Goal: Transaction & Acquisition: Purchase product/service

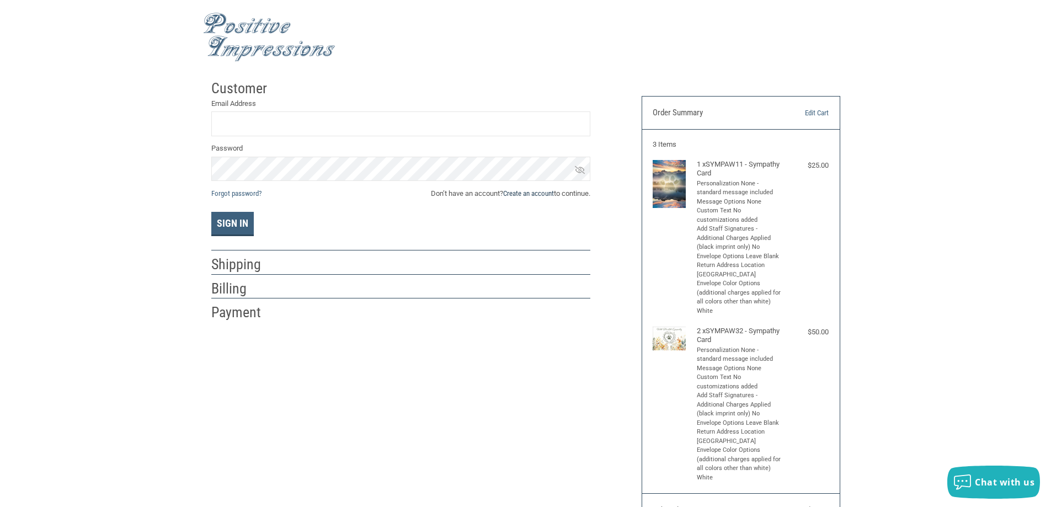
click at [531, 193] on link "Create an account" at bounding box center [528, 193] width 51 height 8
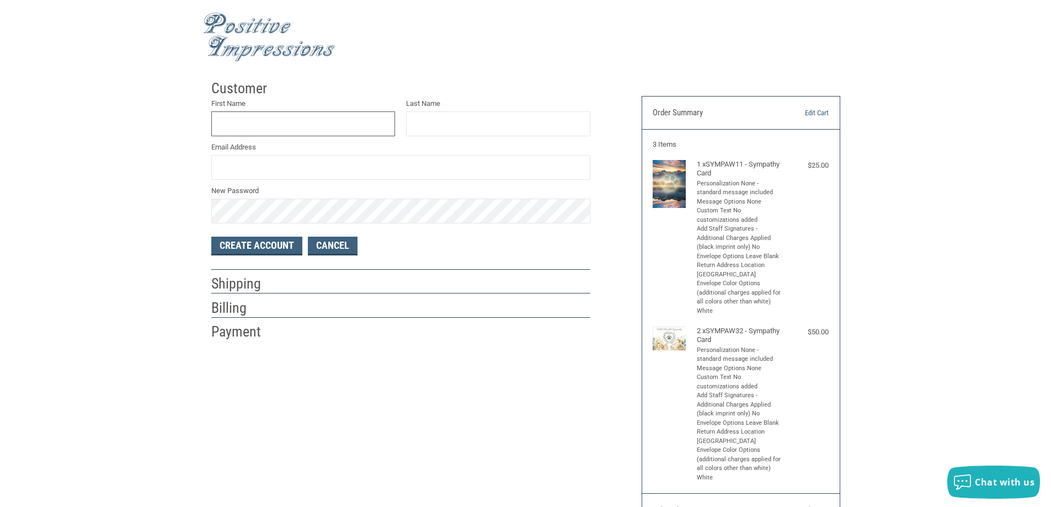
click at [287, 124] on input "First Name" at bounding box center [303, 123] width 184 height 25
type input "[PERSON_NAME]"
type input "[PERSON_NAME][EMAIL_ADDRESS][PERSON_NAME][DOMAIN_NAME]"
click at [280, 247] on button "Create Account" at bounding box center [256, 246] width 91 height 19
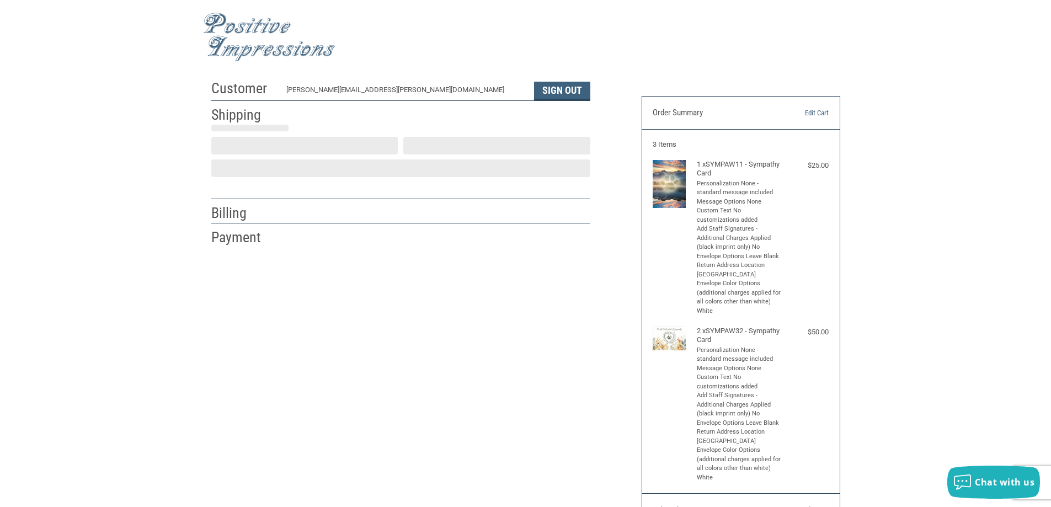
select select "US"
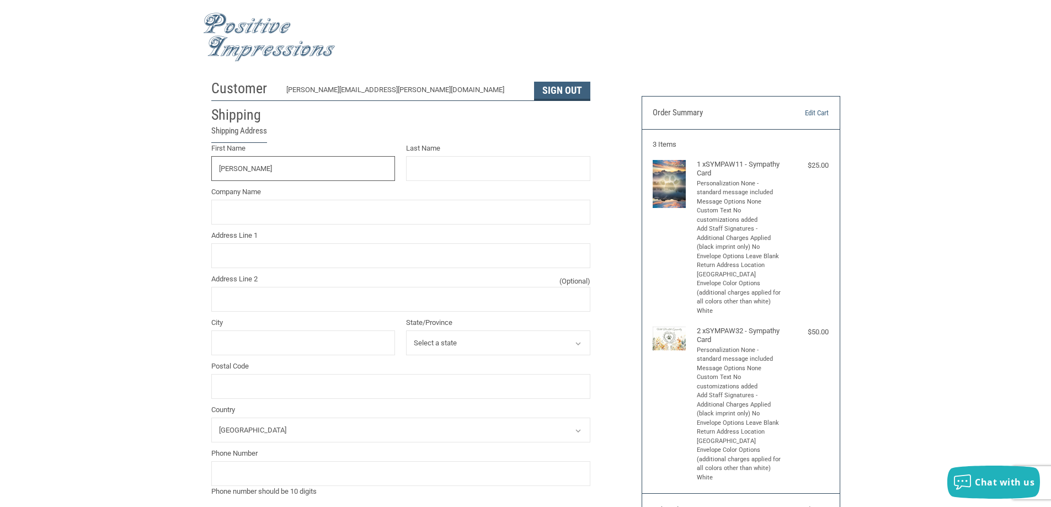
type input "[PERSON_NAME]"
click at [279, 215] on input "Company Name" at bounding box center [400, 212] width 379 height 25
type input "[GEOGRAPHIC_DATA]"
click at [345, 247] on input "Address Line 1" at bounding box center [400, 255] width 379 height 25
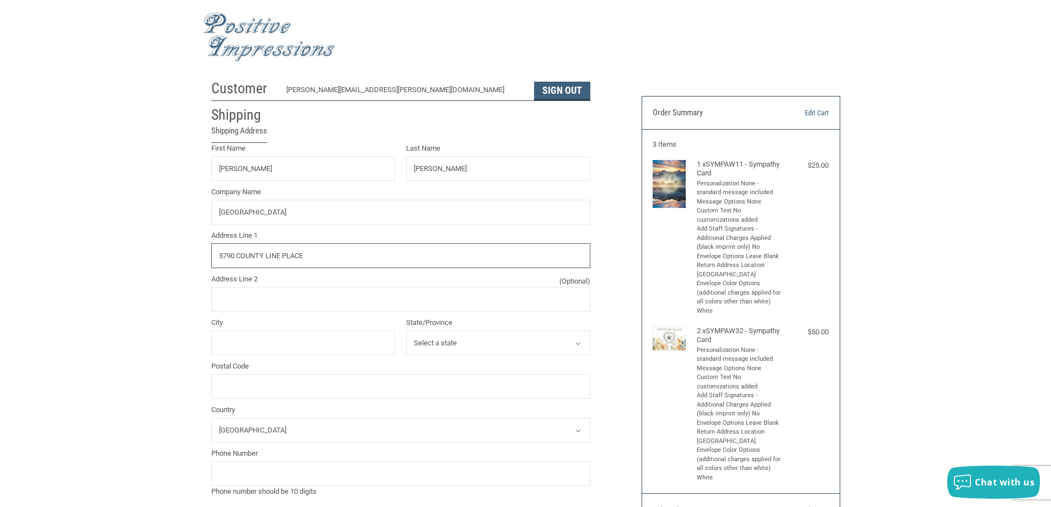
scroll to position [55, 0]
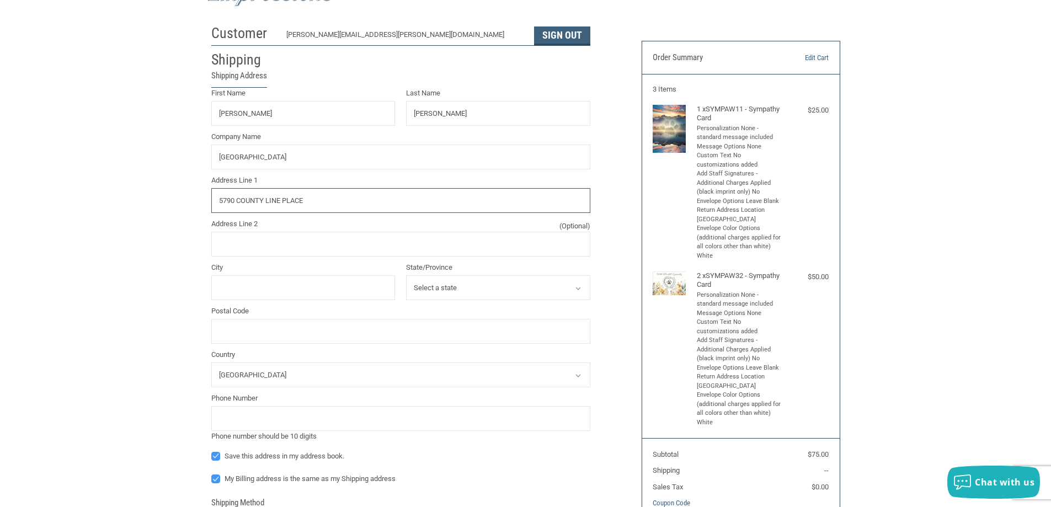
type input "5790 COUNTY LINE PLACE"
click at [286, 288] on input "City" at bounding box center [303, 287] width 184 height 25
type input "[GEOGRAPHIC_DATA]"
click at [575, 288] on icon at bounding box center [578, 289] width 10 height 10
click at [491, 291] on select "Select a state [US_STATE] [US_STATE] [US_STATE] [US_STATE] [US_STATE] [US_STATE…" at bounding box center [498, 287] width 184 height 25
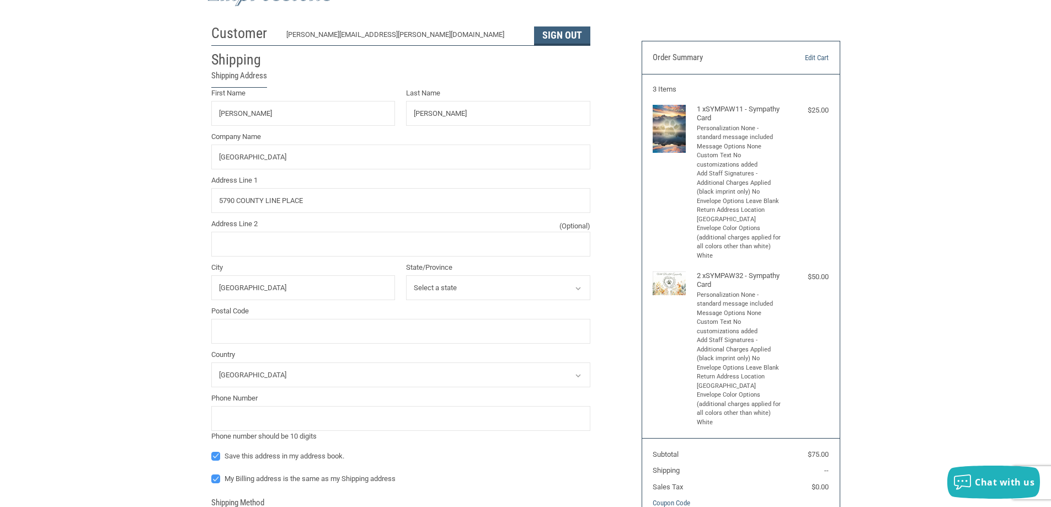
select select "CO"
click at [406, 275] on select "Select a state [US_STATE] [US_STATE] [US_STATE] [US_STATE] [US_STATE] [US_STATE…" at bounding box center [498, 287] width 184 height 25
click at [262, 332] on input "Postal Code" at bounding box center [400, 331] width 379 height 25
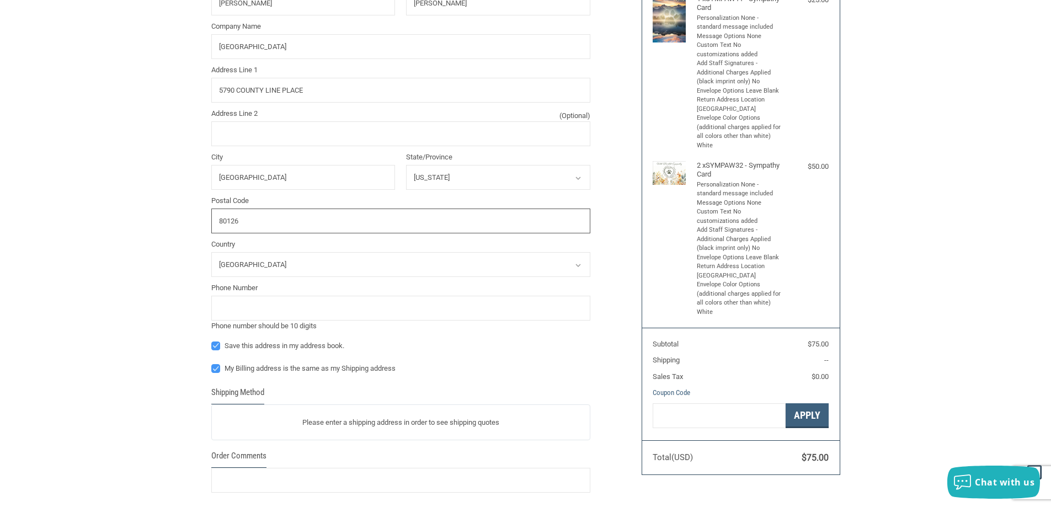
scroll to position [221, 0]
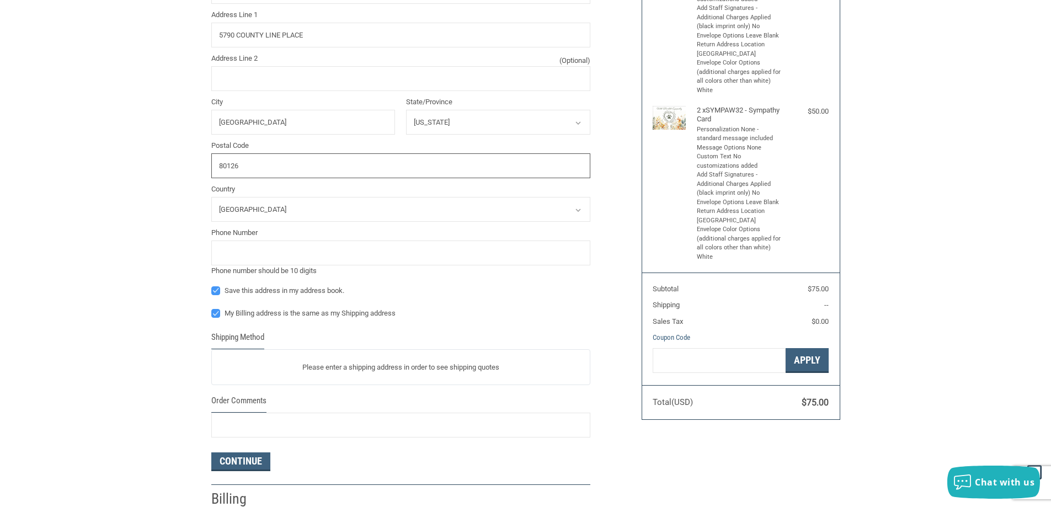
type input "80126"
click at [265, 258] on input "tel" at bounding box center [400, 253] width 379 height 25
type input "3038509789"
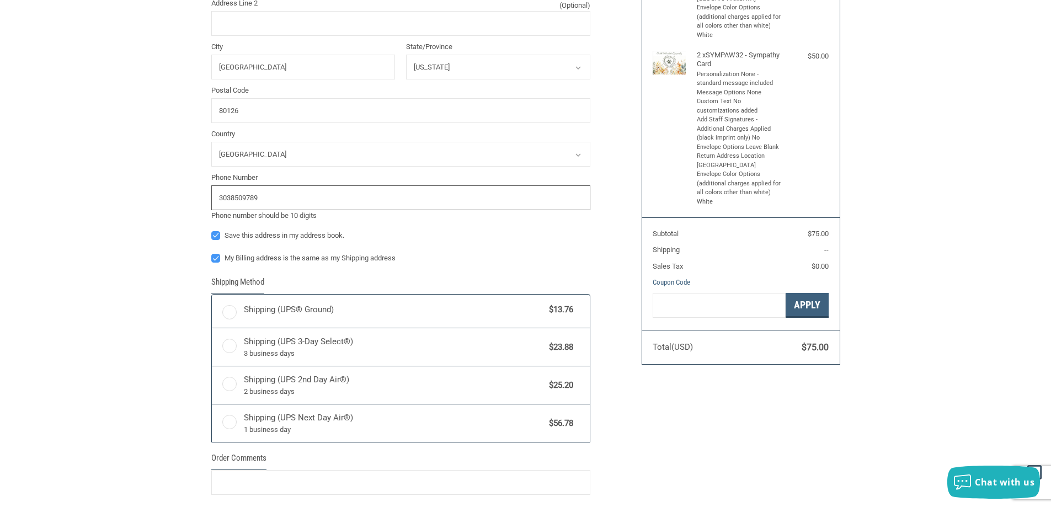
radio input "true"
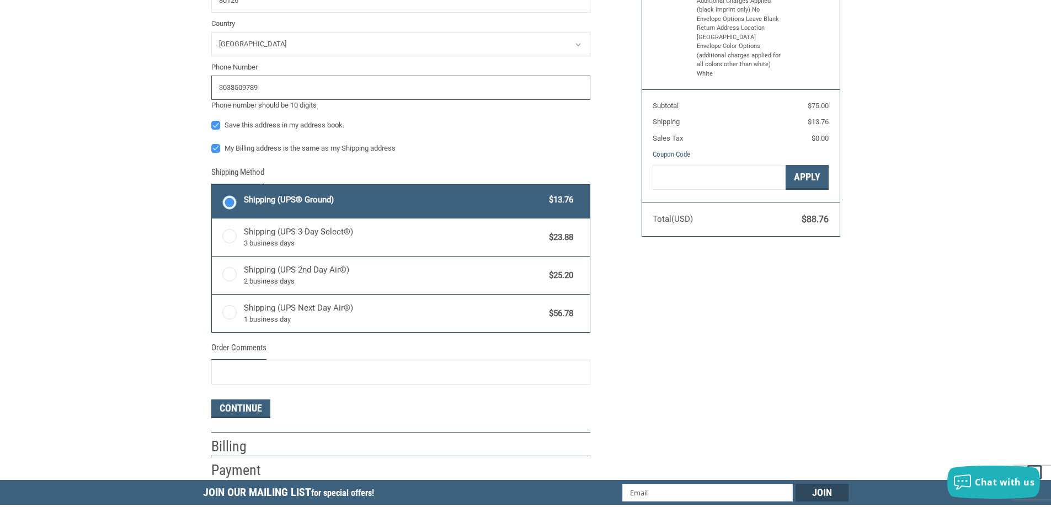
scroll to position [459, 0]
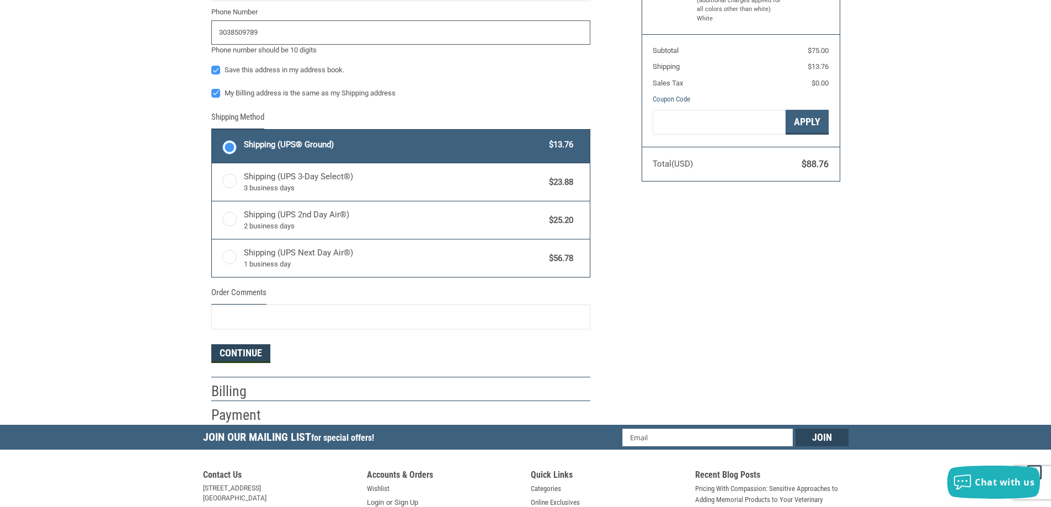
type input "3038509789"
click at [237, 355] on button "Continue" at bounding box center [240, 353] width 59 height 19
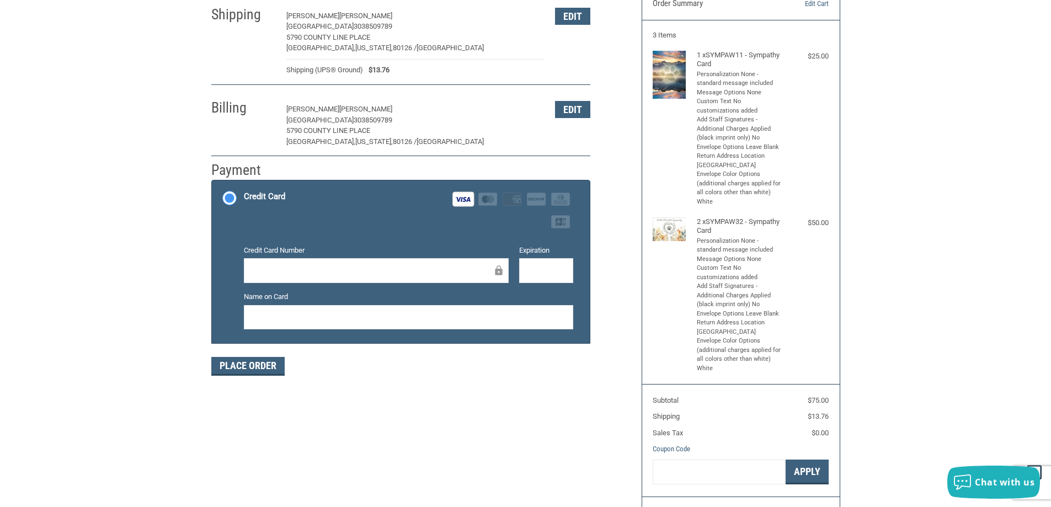
scroll to position [0, 0]
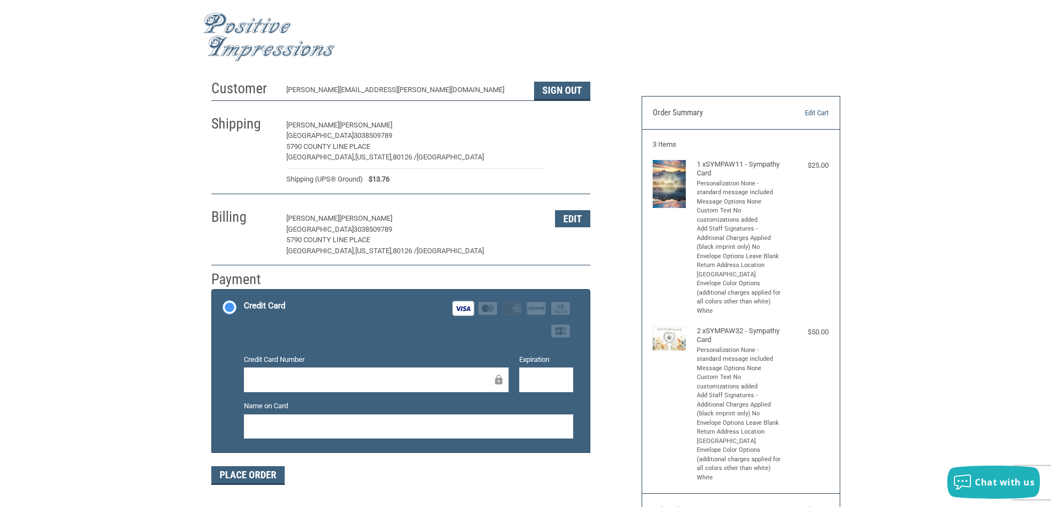
click at [576, 125] on button "Edit" at bounding box center [572, 125] width 35 height 17
select select "CO"
select select "US"
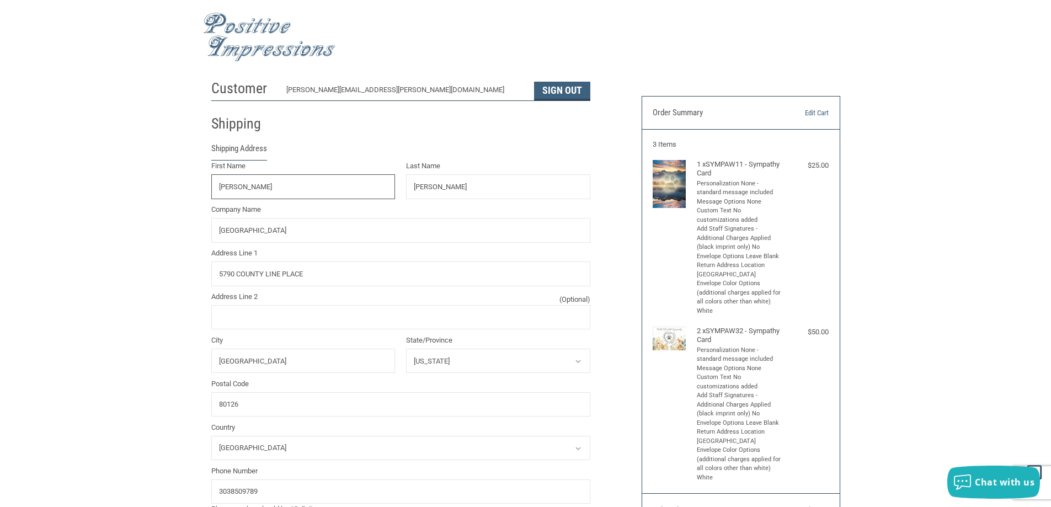
scroll to position [101, 0]
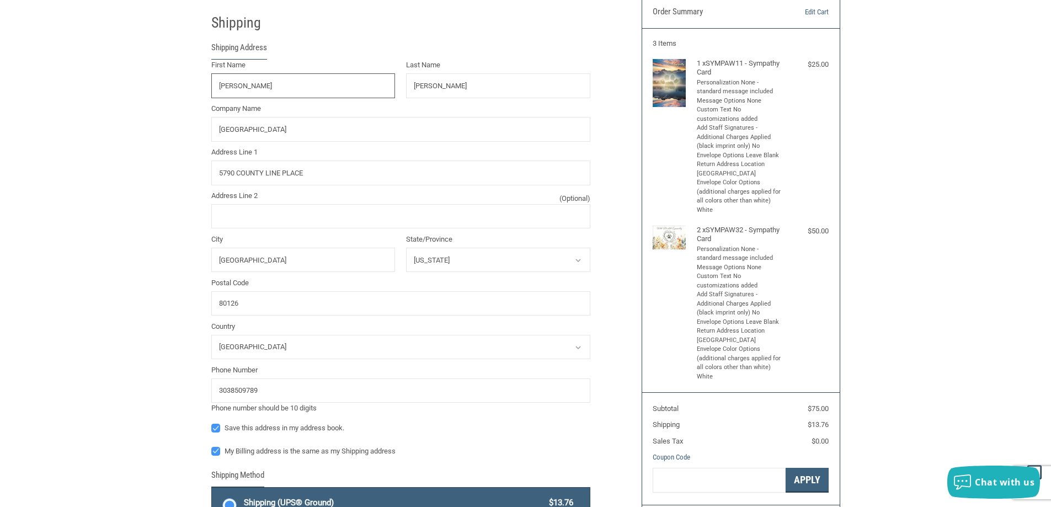
drag, startPoint x: 263, startPoint y: 88, endPoint x: 185, endPoint y: 99, distance: 79.1
click at [185, 99] on div "Customer [PERSON_NAME][EMAIL_ADDRESS][PERSON_NAME][DOMAIN_NAME] Sign Out Shippi…" at bounding box center [525, 402] width 1051 height 857
type input "[PERSON_NAME]"
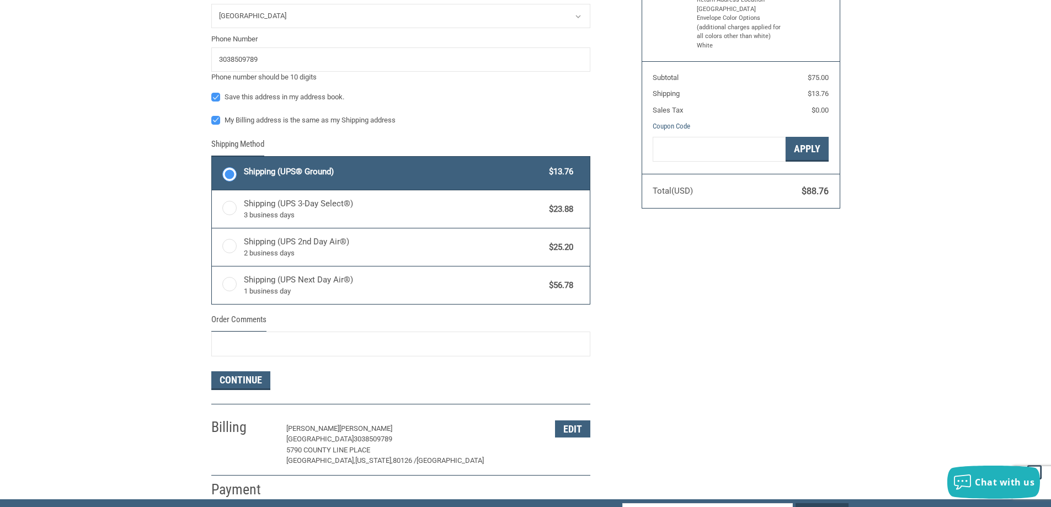
scroll to position [598, 0]
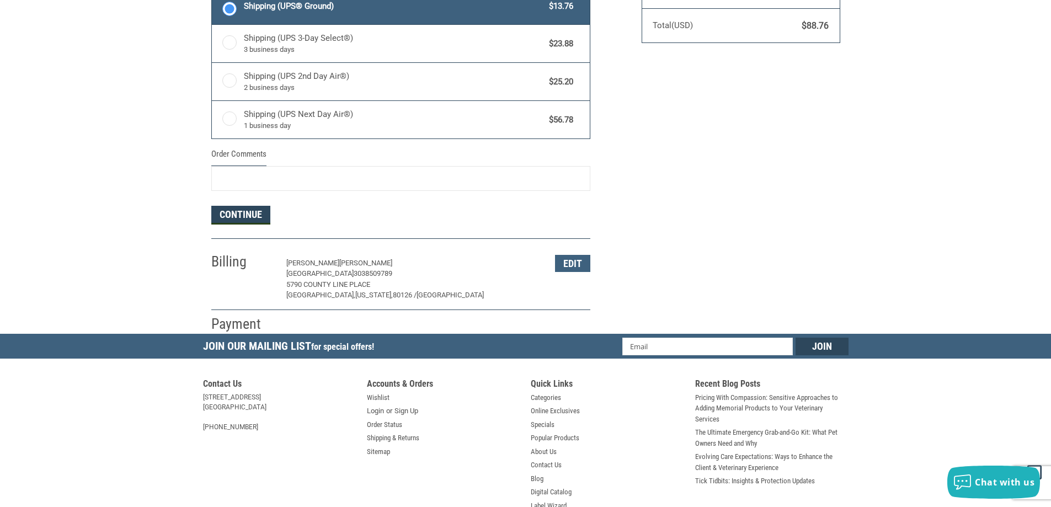
type input "[PERSON_NAME]"
click at [263, 215] on button "Continue" at bounding box center [240, 215] width 59 height 19
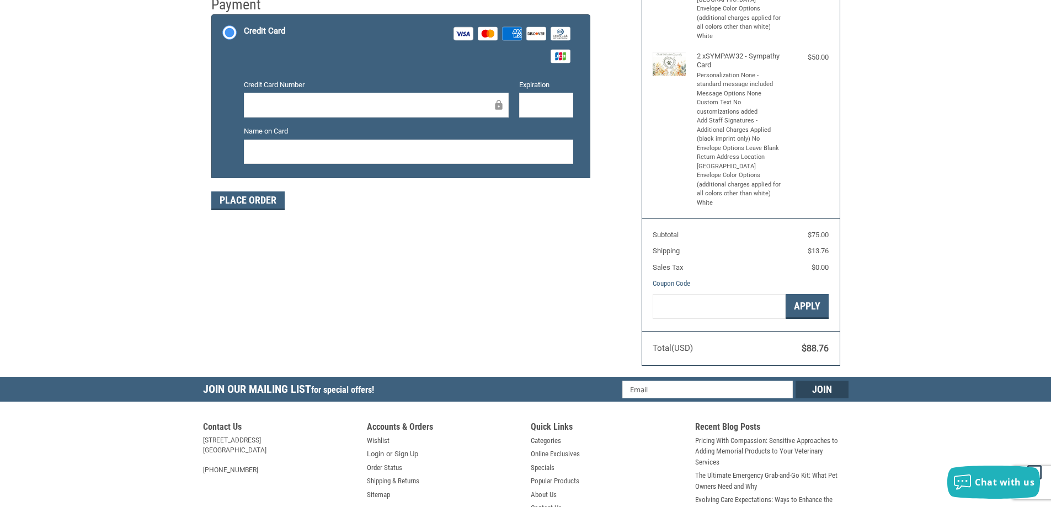
scroll to position [164, 0]
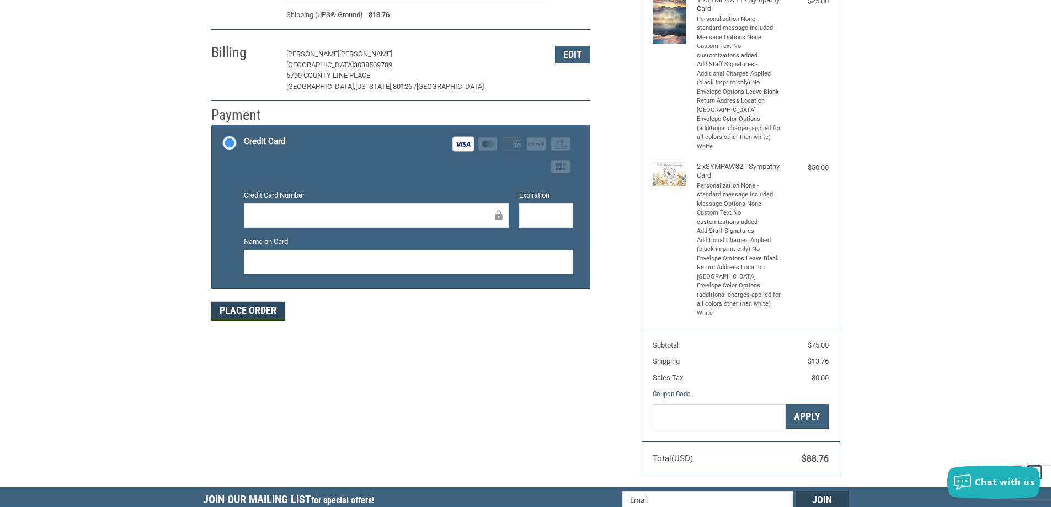
click at [267, 312] on button "Place Order" at bounding box center [247, 311] width 73 height 19
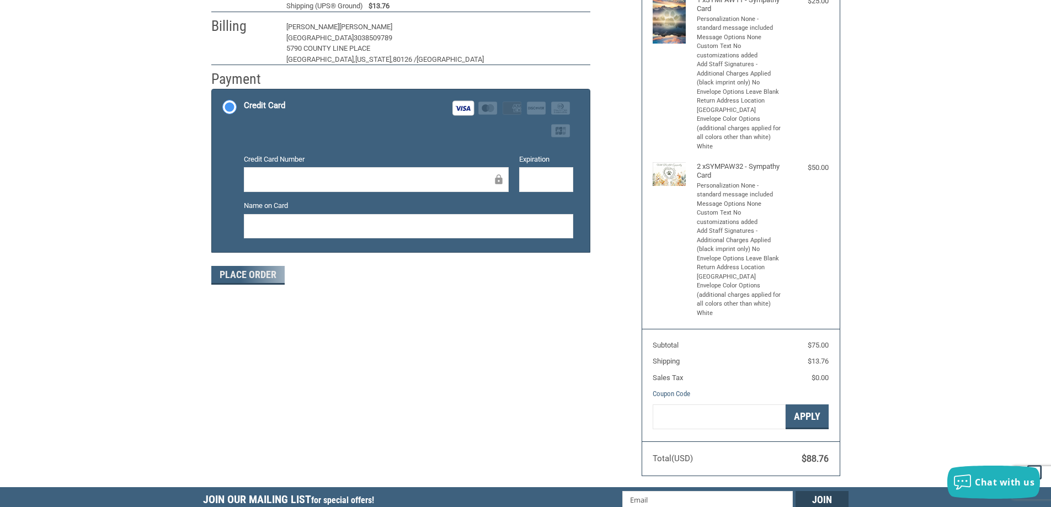
scroll to position [128, 0]
